Goal: Task Accomplishment & Management: Use online tool/utility

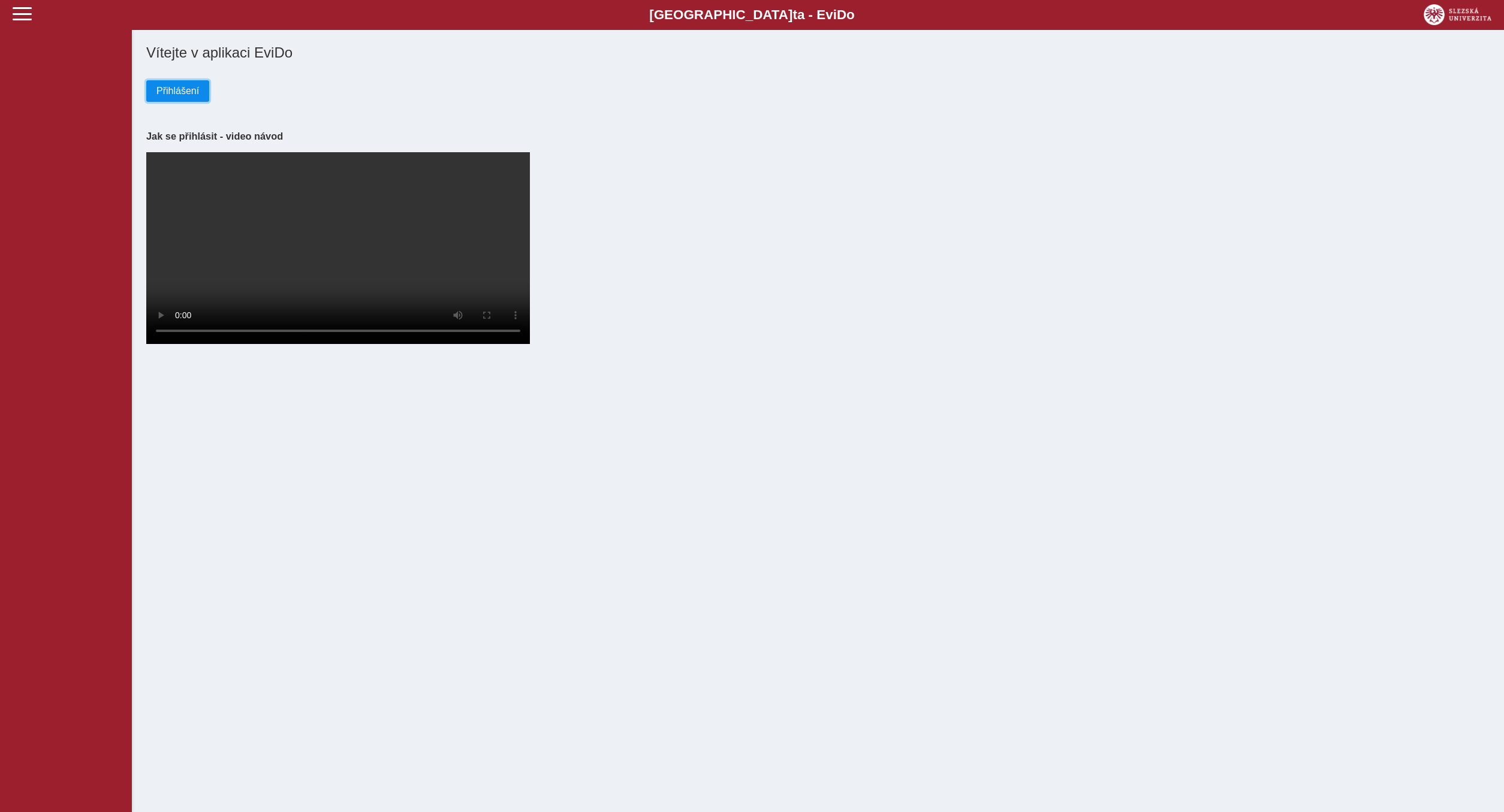
click at [176, 88] on span "Přihlášení" at bounding box center [177, 90] width 43 height 10
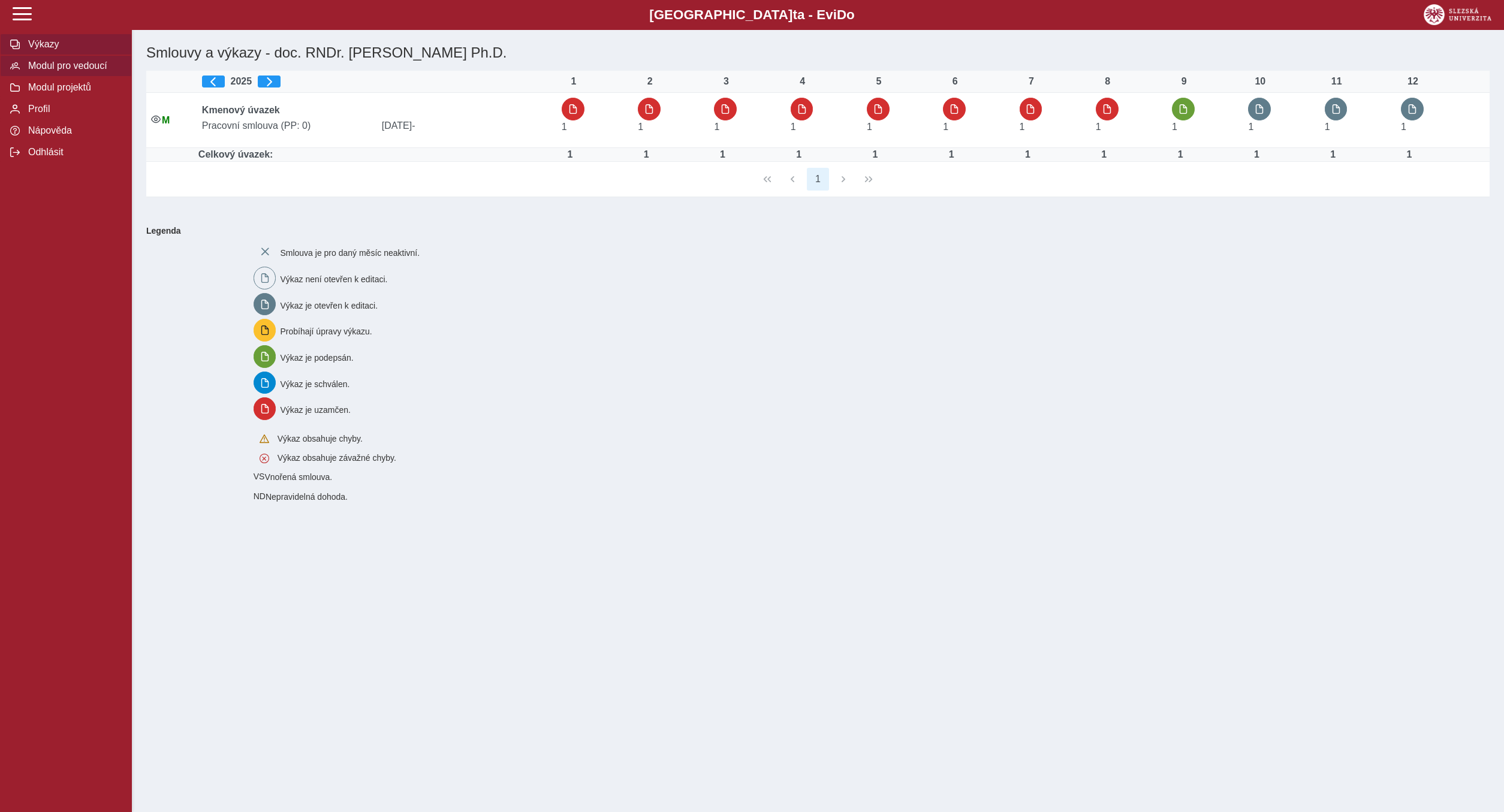
click at [90, 71] on span "Modul pro vedoucí" at bounding box center [73, 65] width 97 height 10
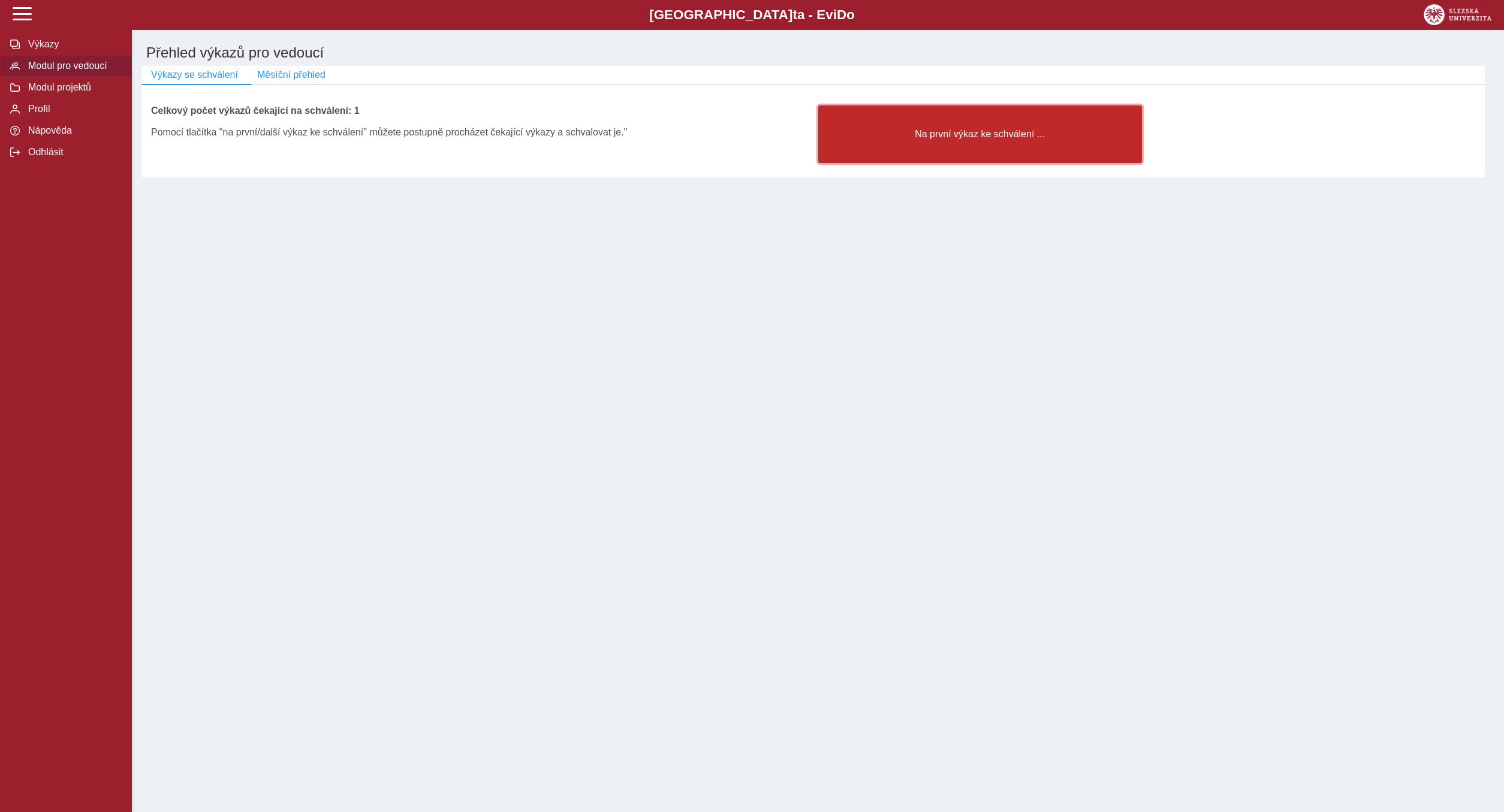
click at [914, 149] on button "Na první výkaz ke schválení ..." at bounding box center [979, 134] width 324 height 58
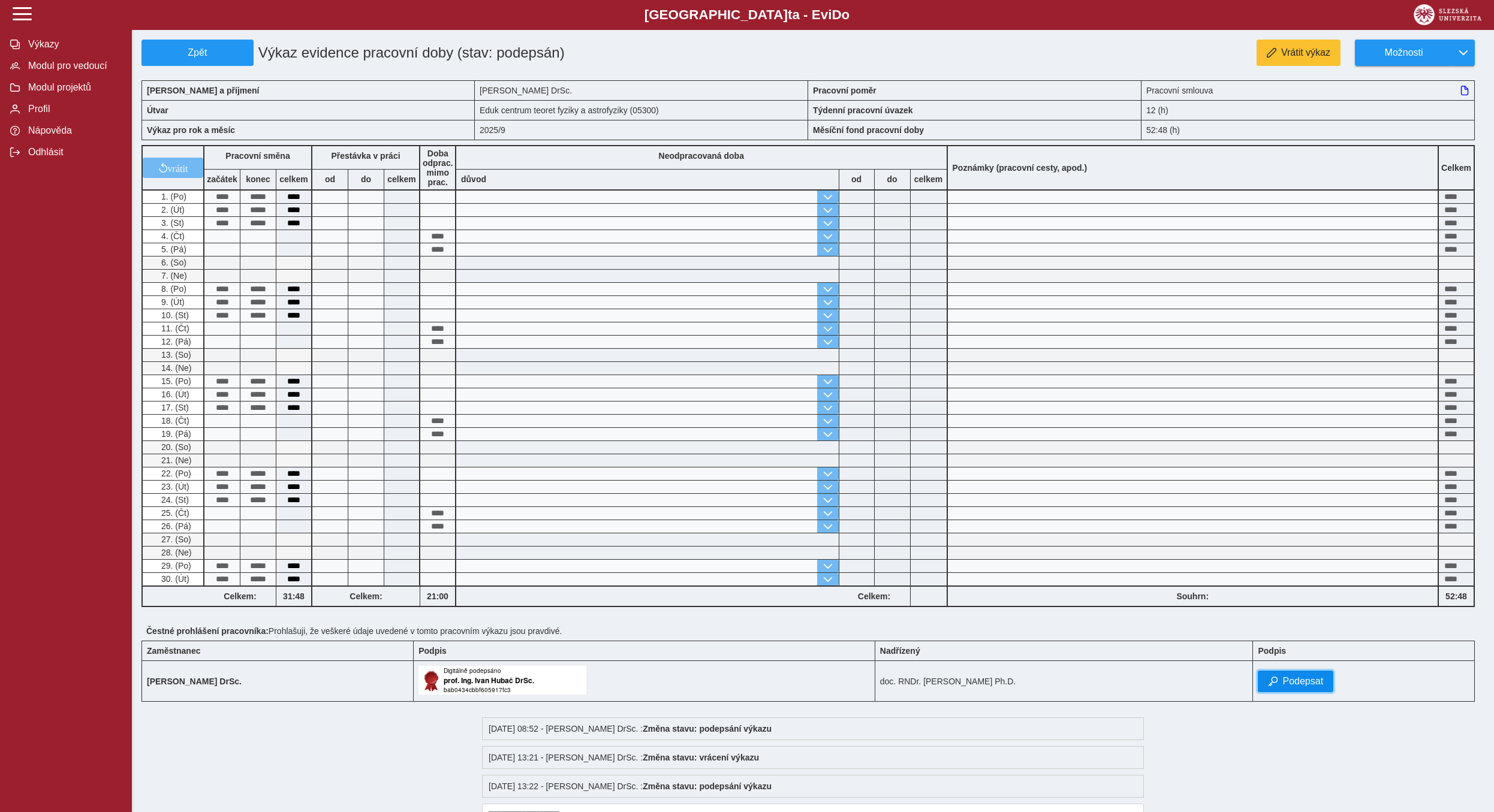
click at [1303, 687] on span "Podepsat" at bounding box center [1302, 681] width 41 height 10
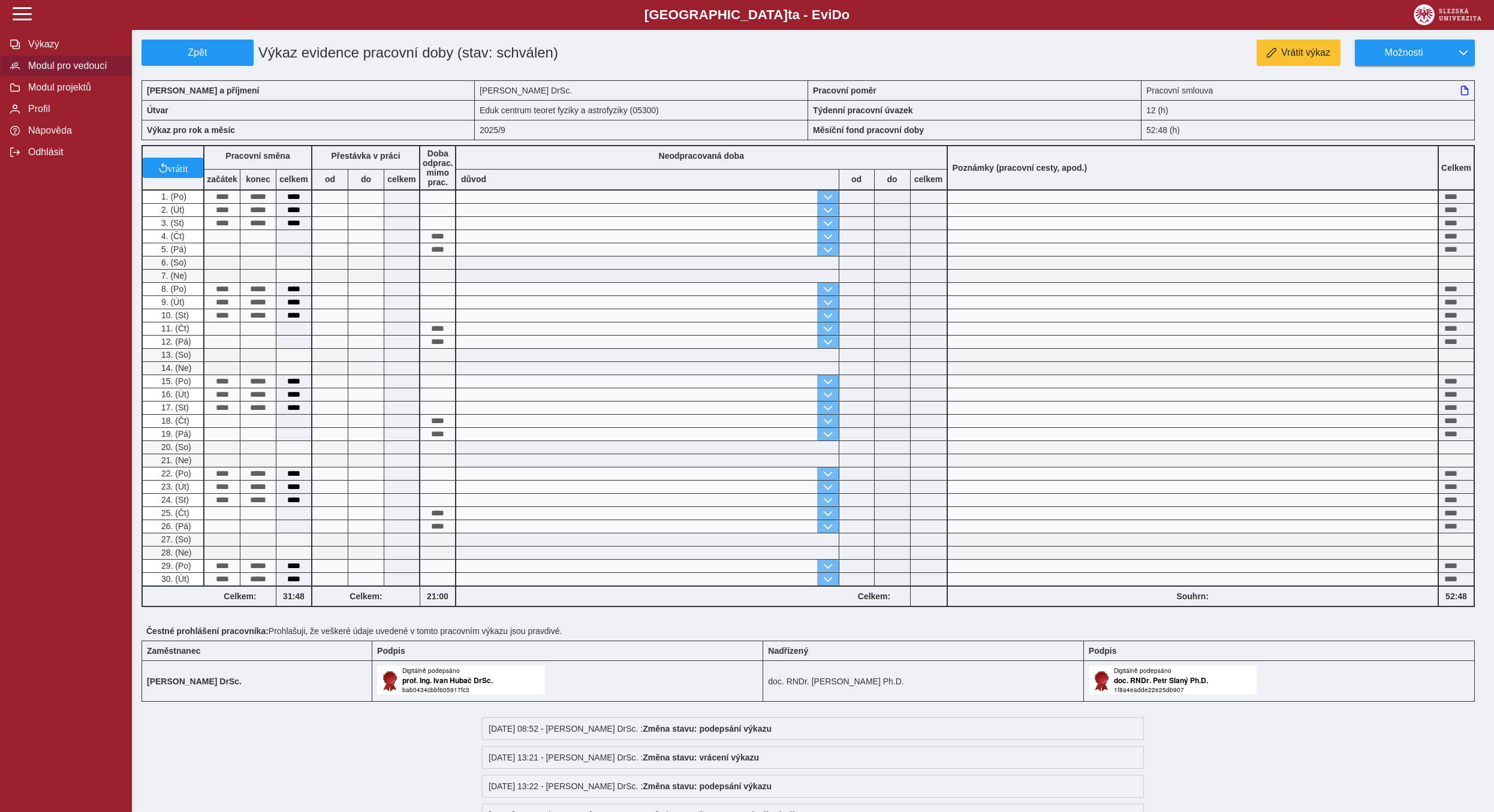
click at [63, 71] on span "Modul pro vedoucí" at bounding box center [73, 65] width 97 height 10
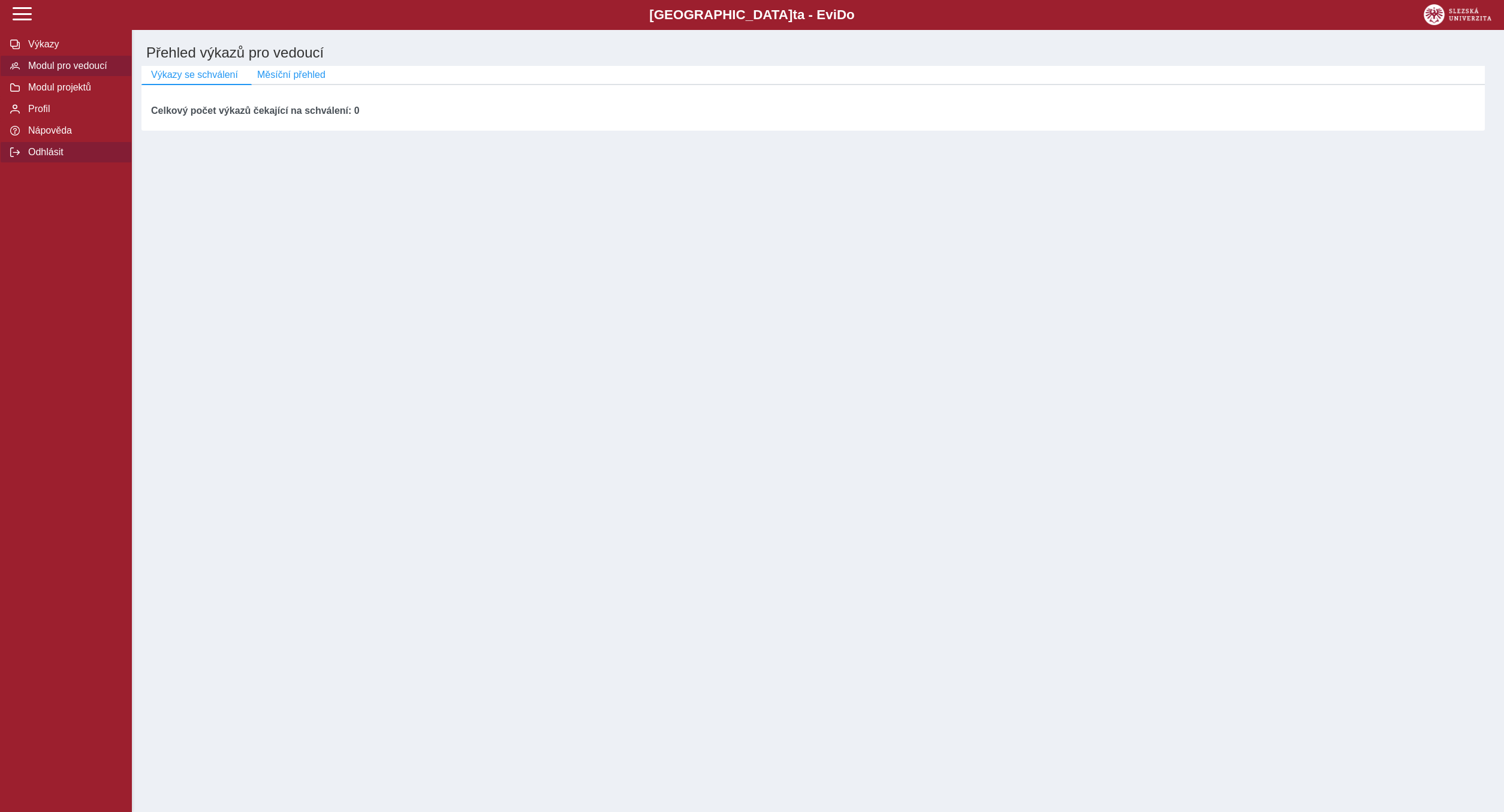
click at [58, 157] on span "Odhlásit" at bounding box center [73, 152] width 97 height 10
